Goal: Task Accomplishment & Management: Manage account settings

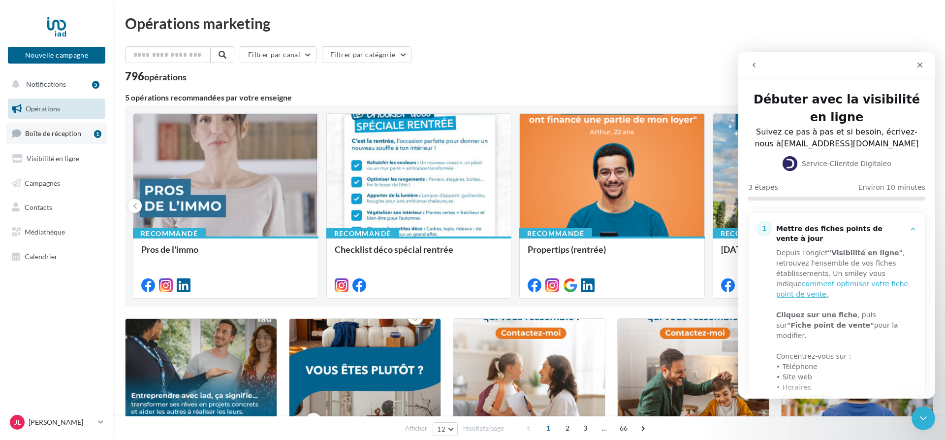
click at [63, 132] on span "Boîte de réception" at bounding box center [53, 133] width 56 height 8
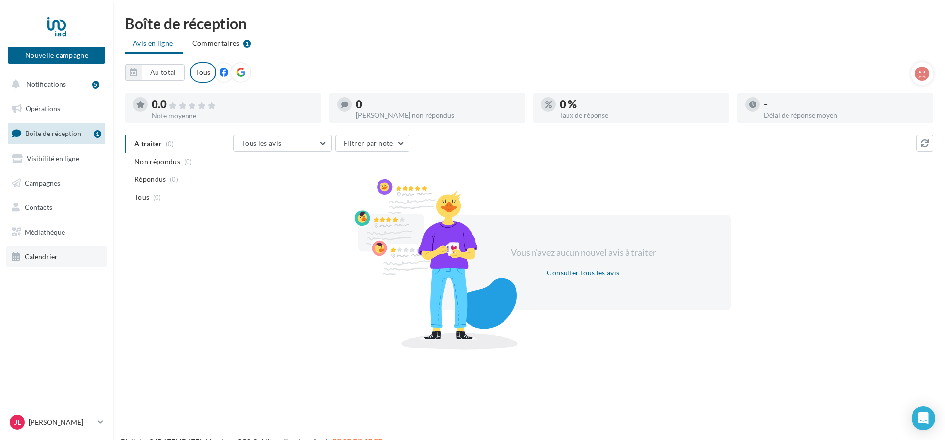
click at [54, 257] on span "Calendrier" at bounding box center [41, 256] width 33 height 8
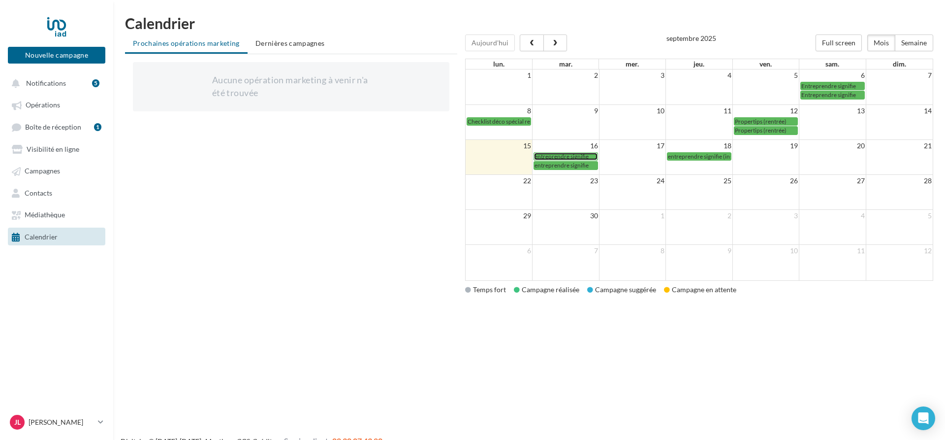
click at [573, 157] on span "entreprendre signifie" at bounding box center [562, 156] width 54 height 7
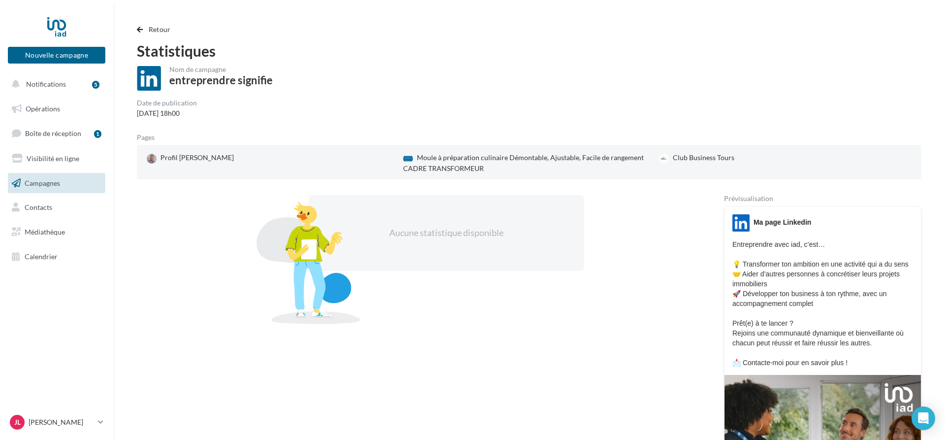
click at [136, 30] on div "Retour Statistiques Nom de campagne entreprendre signifie Date de publication […" at bounding box center [529, 318] width 808 height 588
click at [138, 33] on span "button" at bounding box center [140, 29] width 6 height 7
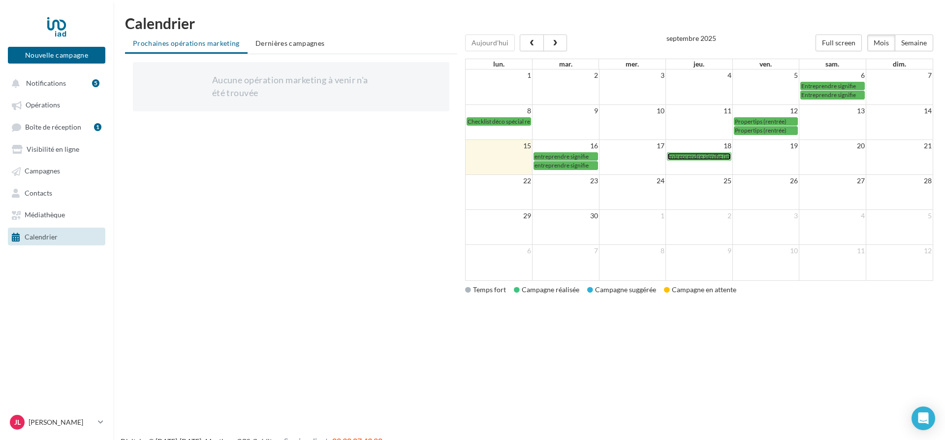
click at [693, 156] on span "entreprendre signifie (insta)" at bounding box center [703, 156] width 71 height 7
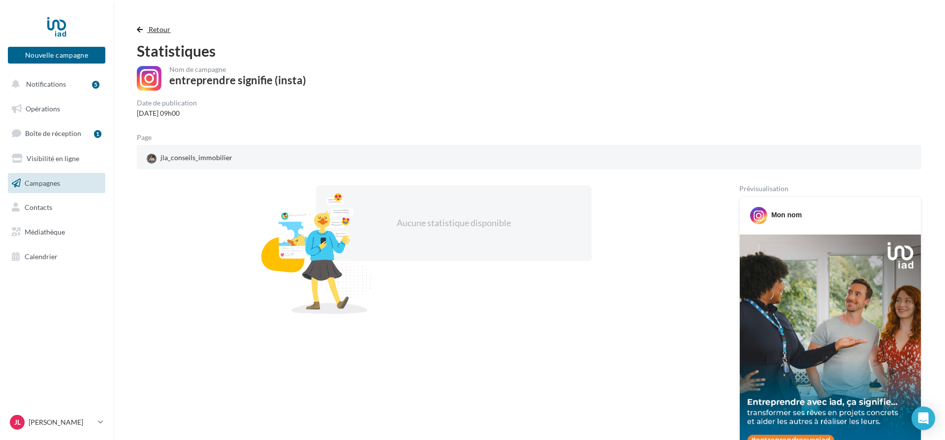
click at [157, 28] on span "Retour" at bounding box center [160, 29] width 22 height 8
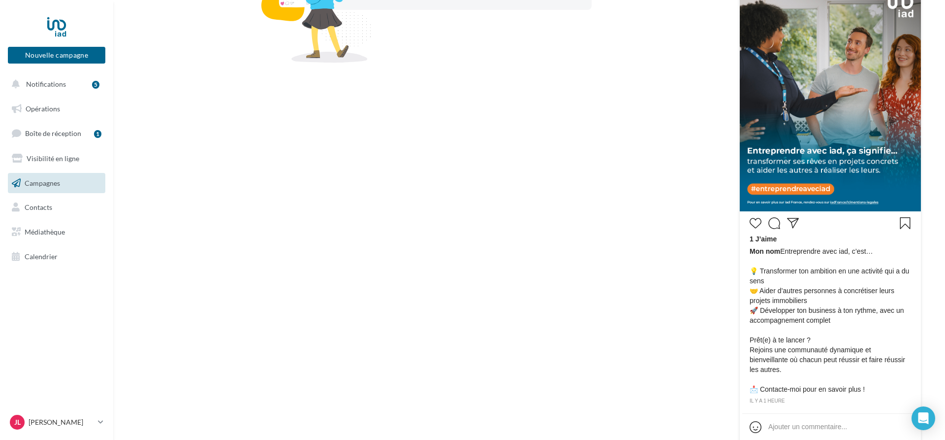
scroll to position [308, 0]
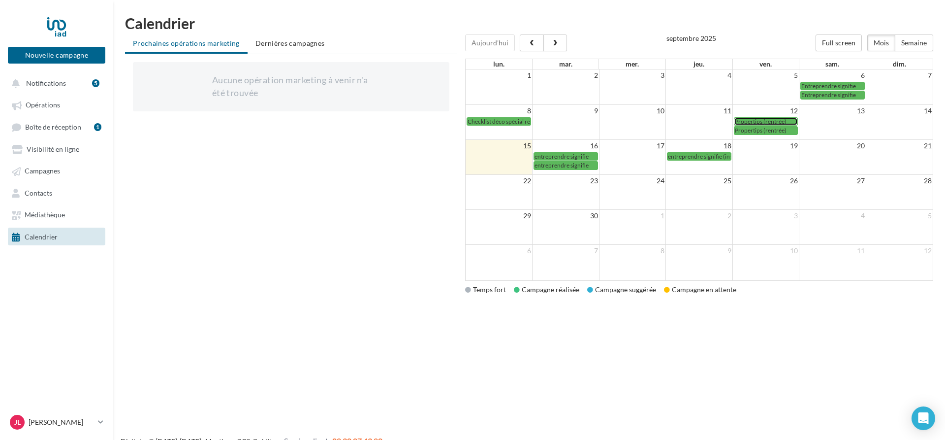
click at [769, 120] on span "Propertips (rentrée)" at bounding box center [761, 121] width 52 height 7
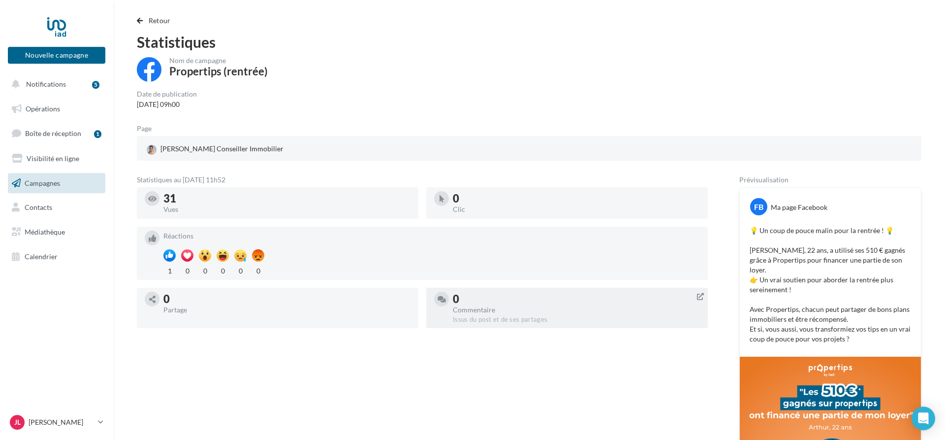
scroll to position [5, 0]
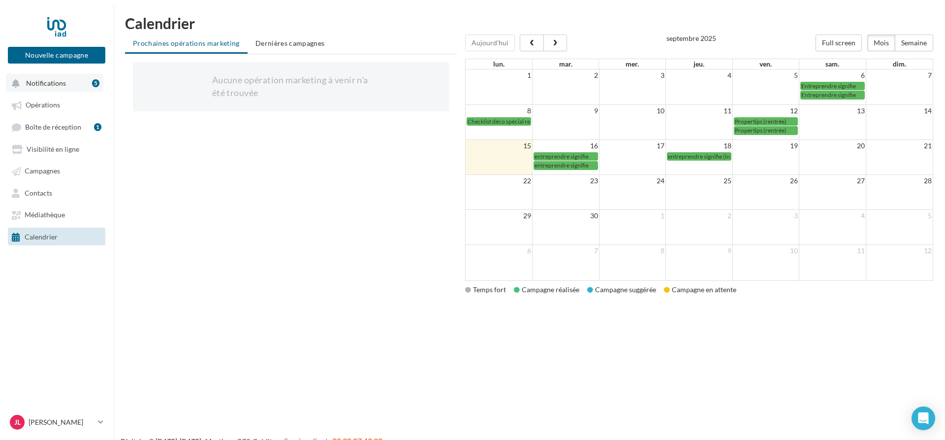
click at [65, 83] on button "Notifications 5" at bounding box center [54, 83] width 97 height 18
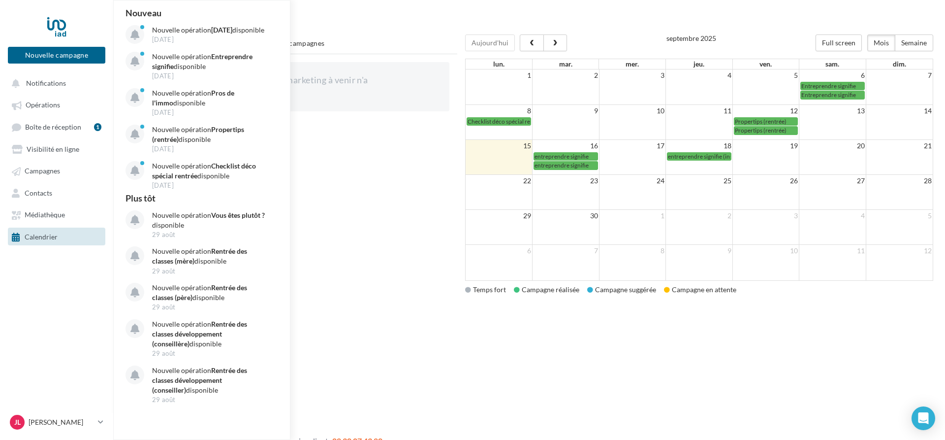
click at [345, 322] on div "Nouvelle campagne Nouvelle campagne Notifications Nouveau Nouvelle opération [D…" at bounding box center [472, 236] width 945 height 440
